Goal: Information Seeking & Learning: Learn about a topic

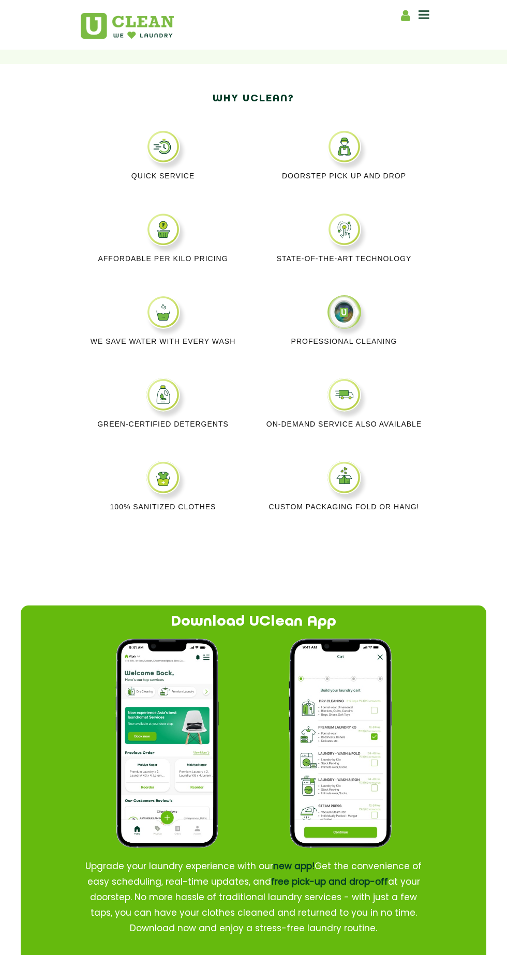
scroll to position [585, 0]
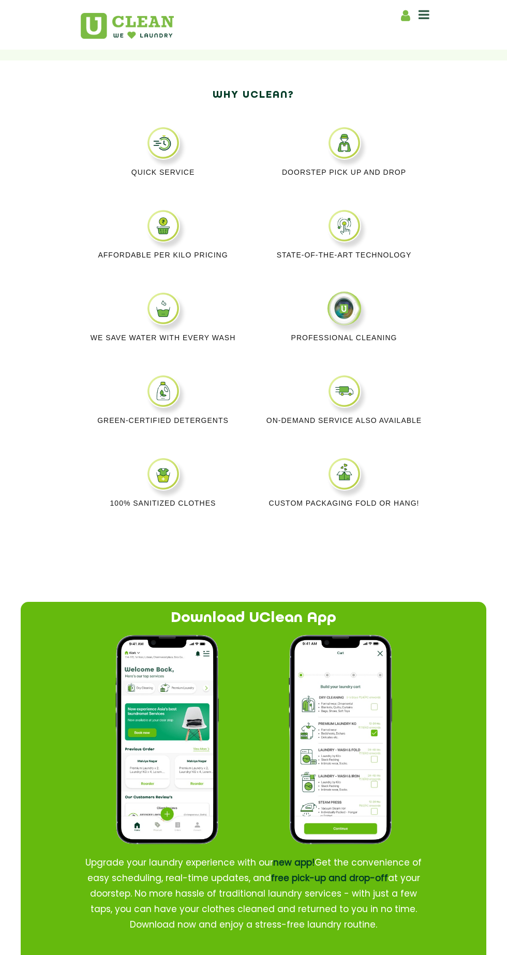
click at [162, 240] on img at bounding box center [163, 226] width 34 height 34
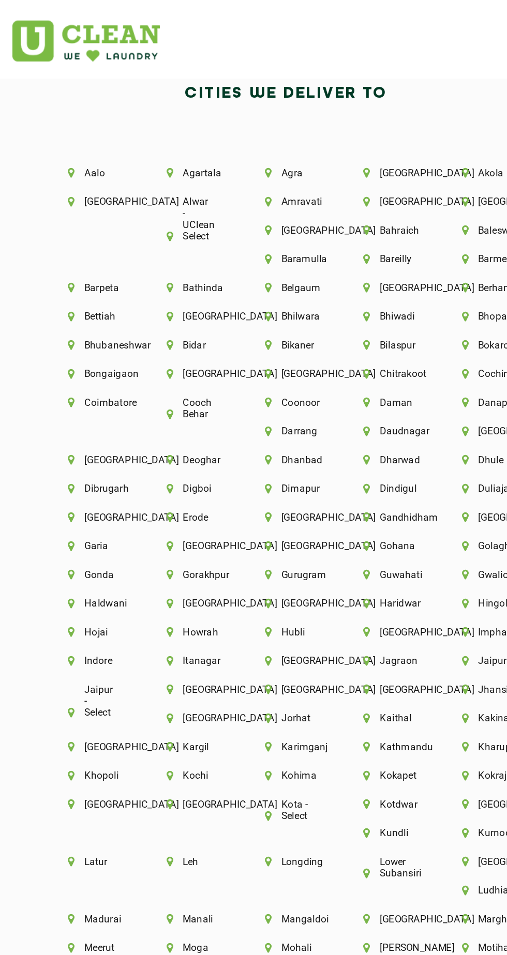
scroll to position [2139, 0]
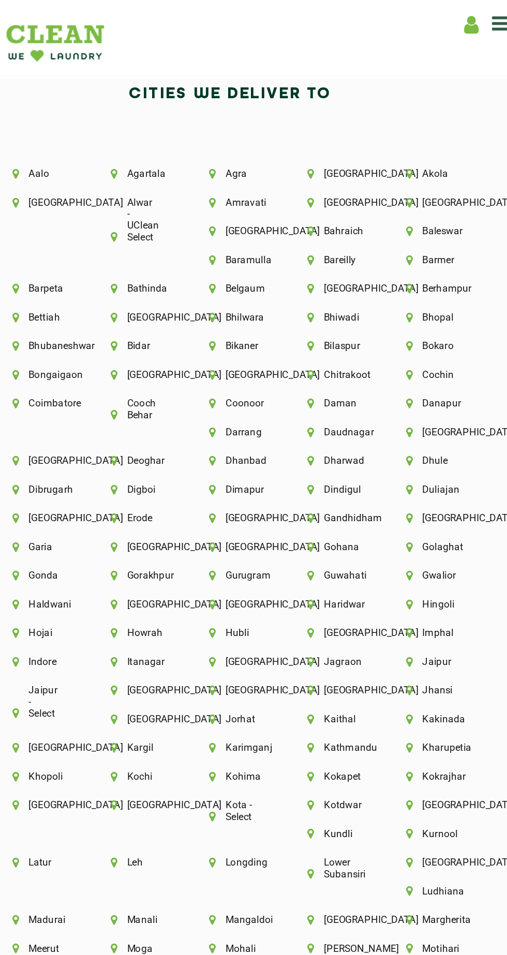
click at [304, 124] on li "Aurangabad" at bounding box center [315, 127] width 27 height 7
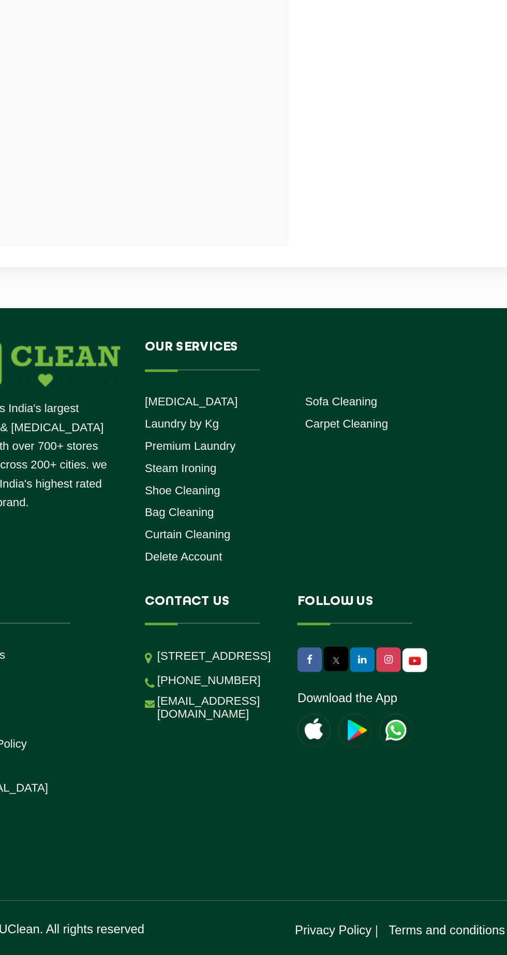
scroll to position [790, 0]
click at [213, 616] on link "Laundry by Kg" at bounding box center [223, 620] width 47 height 8
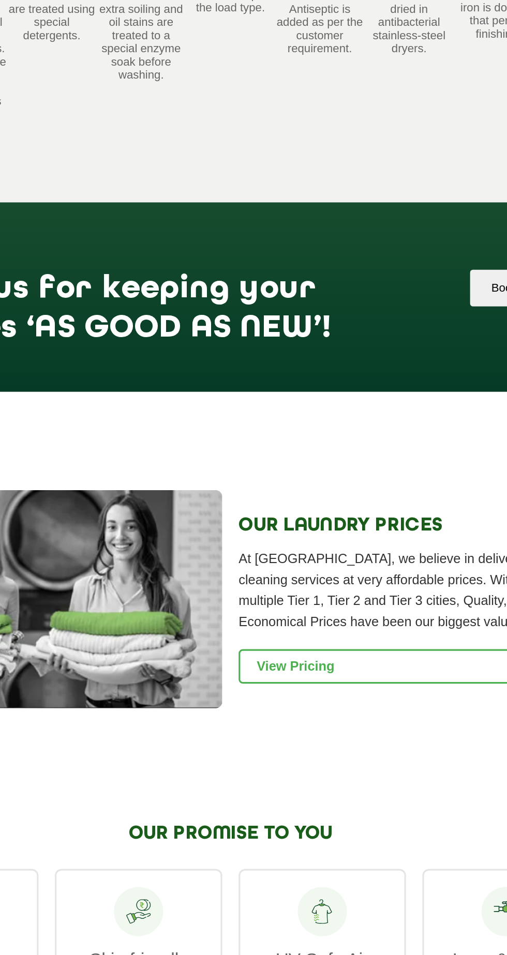
click at [363, 776] on link "View Pricing" at bounding box center [378, 773] width 238 height 22
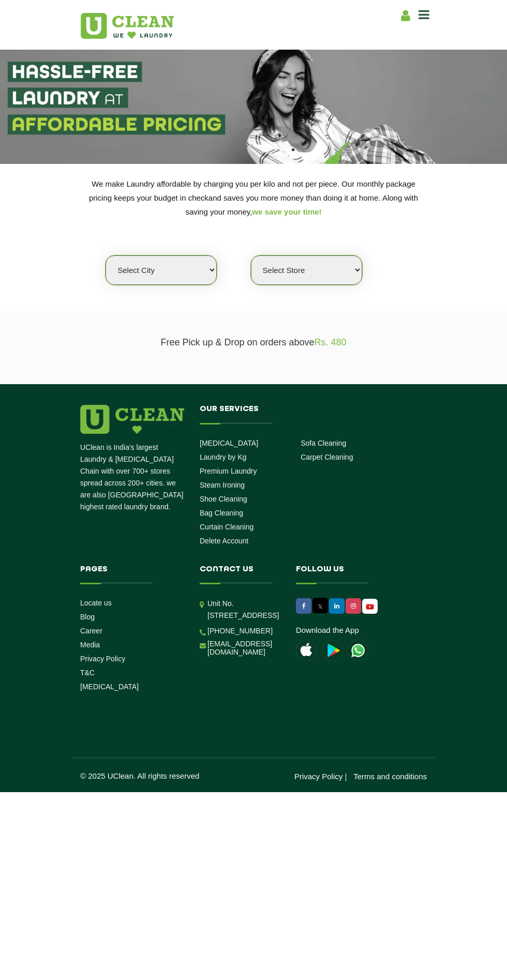
click at [181, 283] on select "Select city Aalo Agartala Agra Ahmedabad Akola Aligarh Alwar - UClean Select Am…" at bounding box center [161, 270] width 111 height 29
select select "40"
click at [106, 256] on select "Select city Aalo Agartala Agra Ahmedabad Akola Aligarh Alwar - UClean Select Am…" at bounding box center [161, 270] width 111 height 29
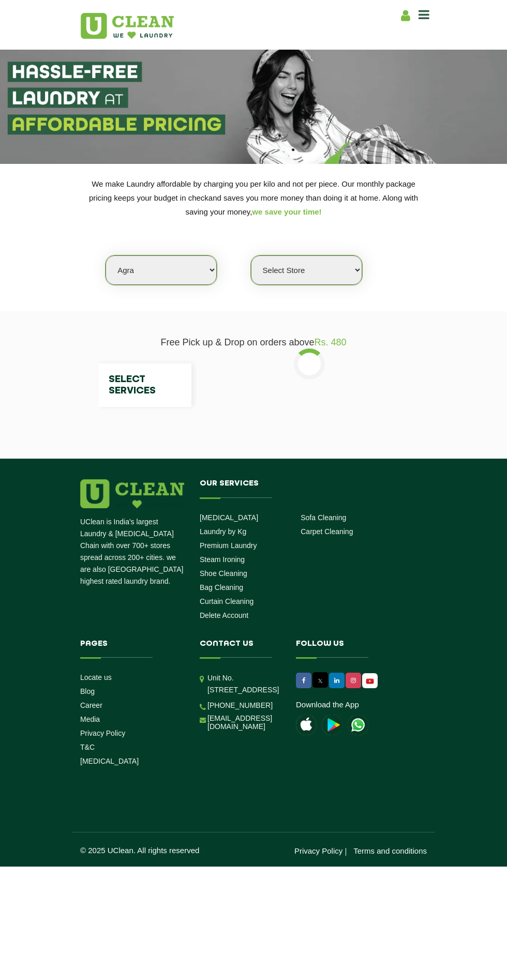
select select "0"
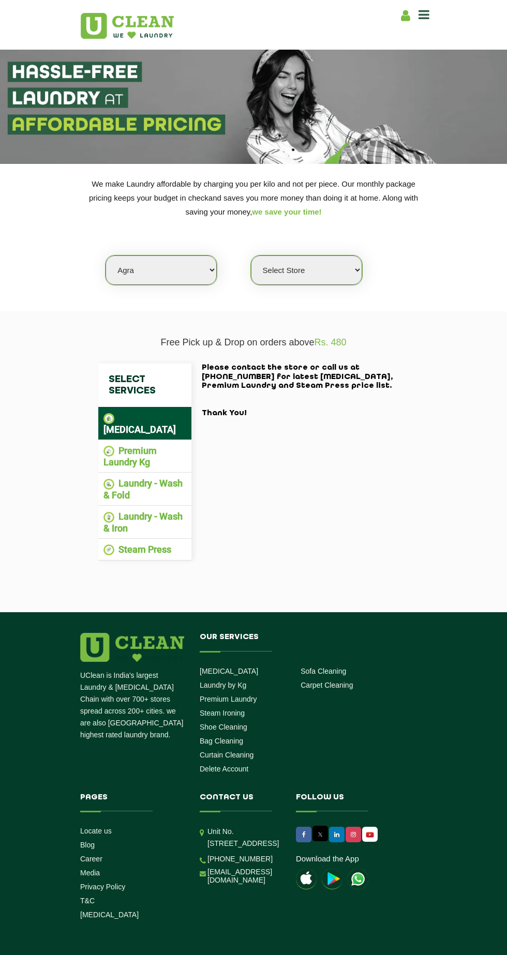
click at [181, 269] on select "Select city Aalo Agartala Agra Ahmedabad Akola Aligarh Alwar - UClean Select Am…" at bounding box center [161, 270] width 111 height 29
select select "75"
click at [106, 256] on select "Select city Aalo Agartala Agra Ahmedabad Akola Aligarh Alwar - UClean Select Am…" at bounding box center [161, 270] width 111 height 29
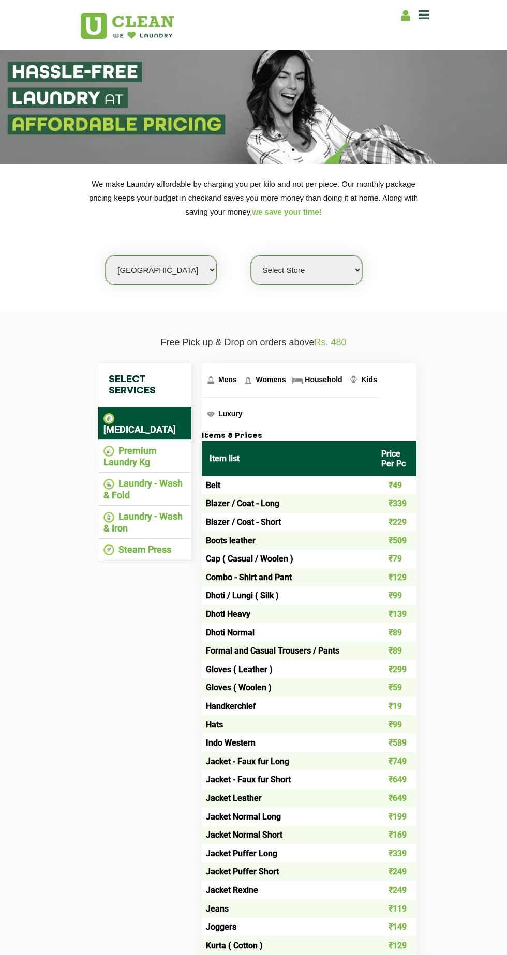
click at [336, 263] on select "Select Store Uclean Aurangabad (UC237) UClean Aurangabad" at bounding box center [306, 270] width 111 height 29
select select "236"
click at [251, 256] on select "Select Store Uclean Aurangabad (UC237) UClean Aurangabad" at bounding box center [306, 270] width 111 height 29
click at [152, 478] on li "Laundry - Wash & Fold" at bounding box center [144, 489] width 83 height 23
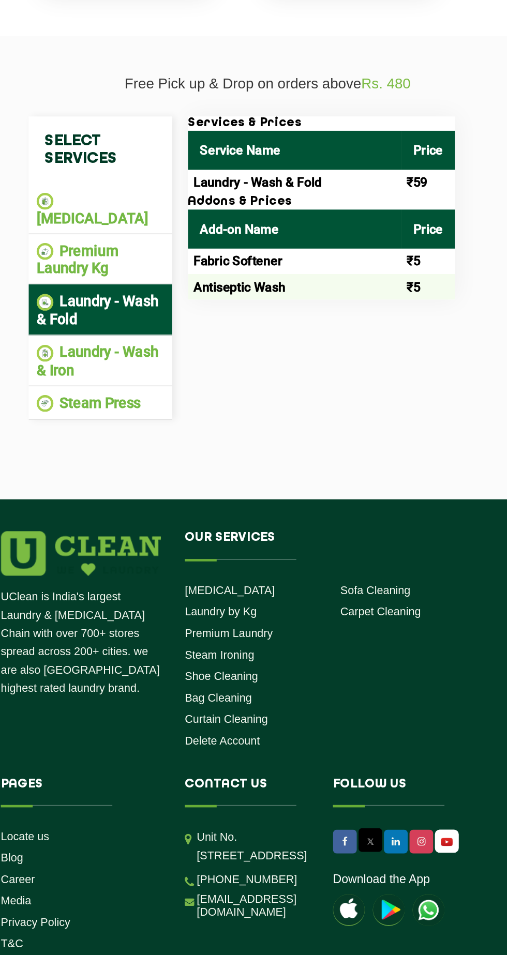
click at [334, 869] on img at bounding box center [332, 879] width 21 height 21
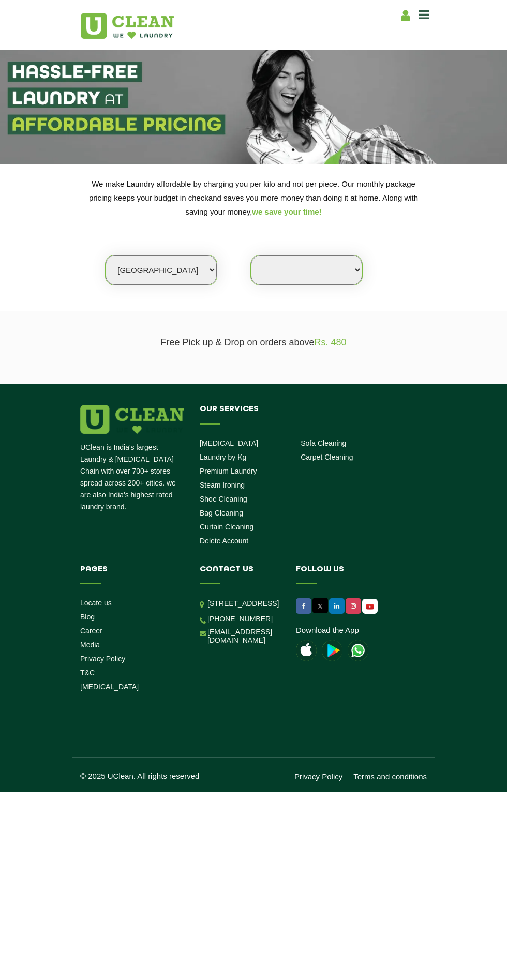
select select "75"
select select
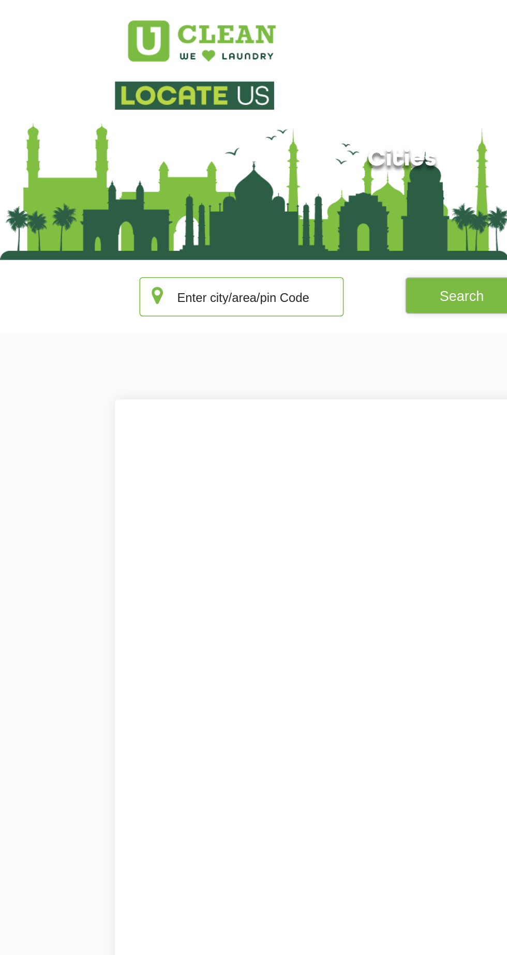
click at [173, 187] on input "text" at bounding box center [152, 187] width 129 height 25
type input "431001"
click at [272, 191] on button "Search" at bounding box center [291, 186] width 71 height 23
